Goal: Task Accomplishment & Management: Manage account settings

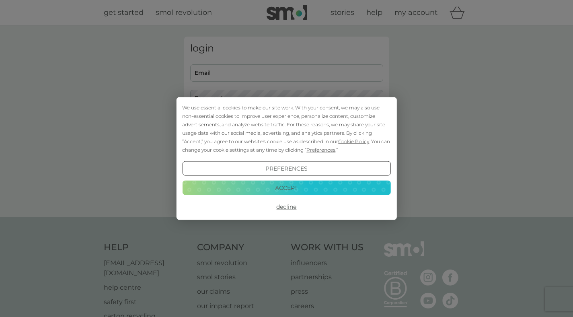
click at [287, 207] on button "Decline" at bounding box center [286, 206] width 208 height 14
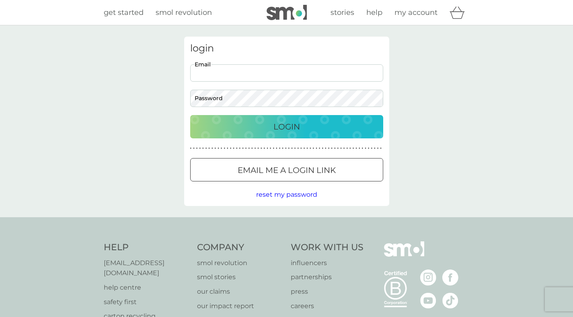
type input "manzharvey@gmail.com"
click at [313, 126] on div "Login" at bounding box center [286, 126] width 177 height 13
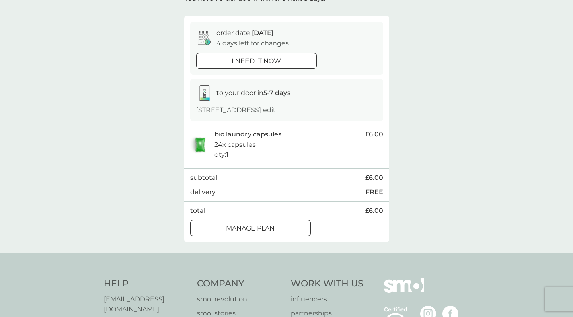
scroll to position [60, 0]
click at [258, 227] on div at bounding box center [250, 227] width 29 height 8
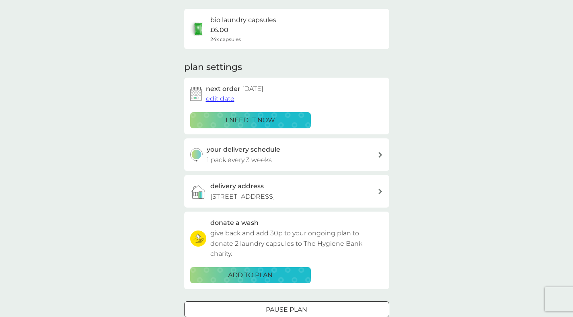
scroll to position [61, 0]
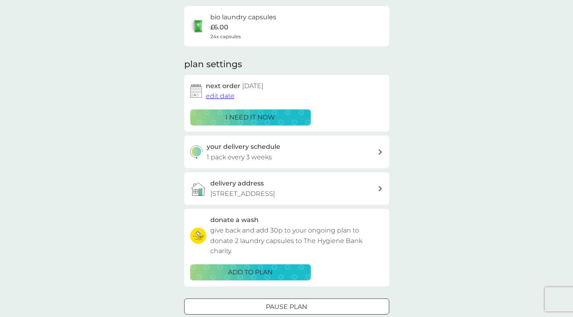
click at [357, 155] on div "your delivery schedule 1 pack every 3 weeks" at bounding box center [292, 152] width 171 height 21
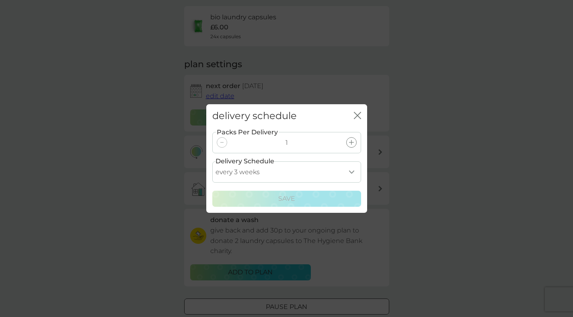
click at [350, 173] on select "every 1 week every 2 weeks every 3 weeks every 4 weeks every 5 weeks every 6 we…" at bounding box center [286, 171] width 149 height 21
select select "28"
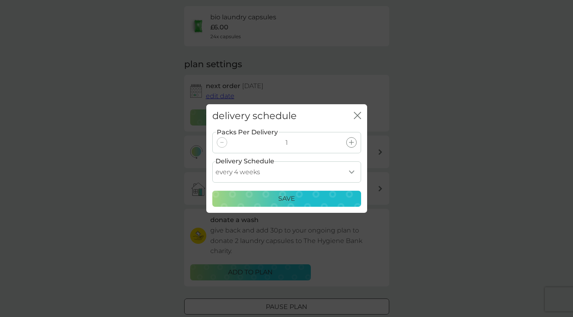
click at [298, 199] on div "Save" at bounding box center [287, 198] width 138 height 10
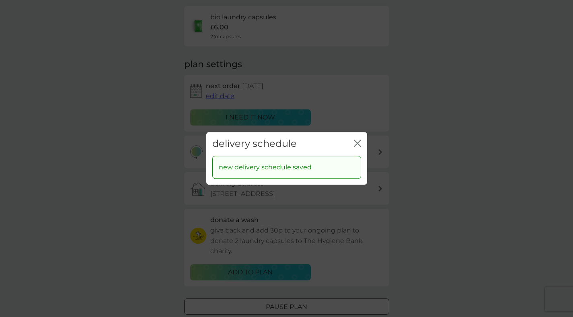
click at [359, 140] on icon "close" at bounding box center [357, 143] width 7 height 7
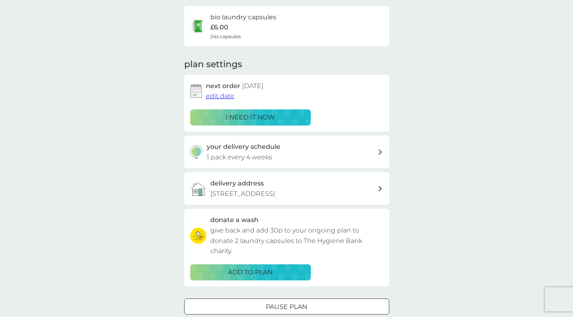
click at [218, 95] on span "edit date" at bounding box center [220, 96] width 29 height 8
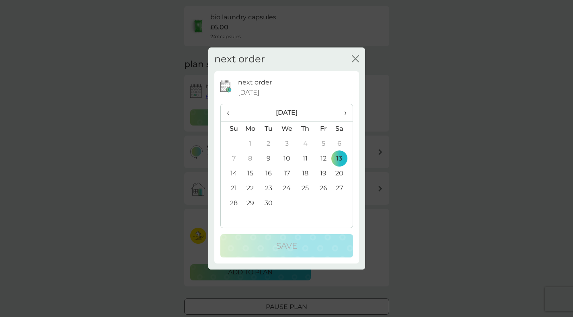
click at [323, 175] on td "19" at bounding box center [323, 173] width 18 height 15
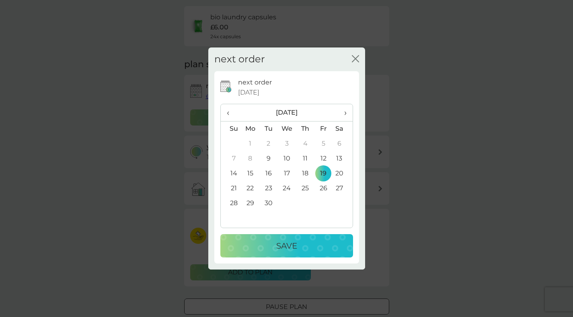
click at [292, 242] on p "Save" at bounding box center [286, 245] width 21 height 13
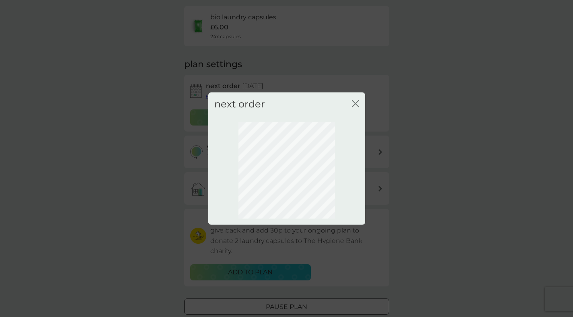
scroll to position [20, 0]
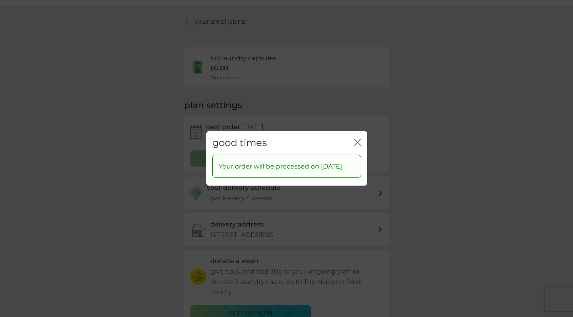
click at [357, 139] on icon "close" at bounding box center [358, 142] width 3 height 6
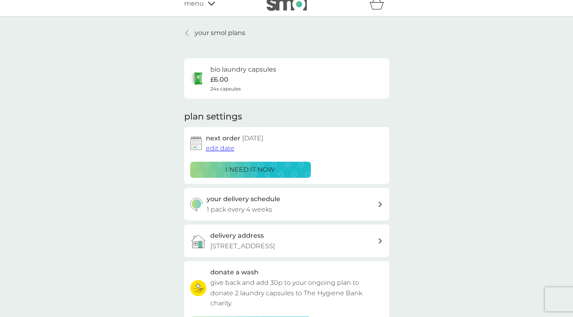
scroll to position [0, 0]
